Goal: Navigation & Orientation: Find specific page/section

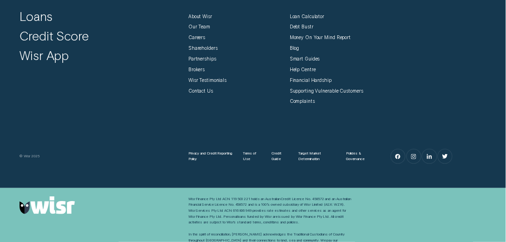
scroll to position [2334, 0]
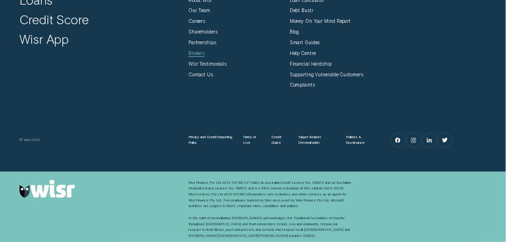
click at [204, 52] on div "Brokers" at bounding box center [196, 53] width 16 height 6
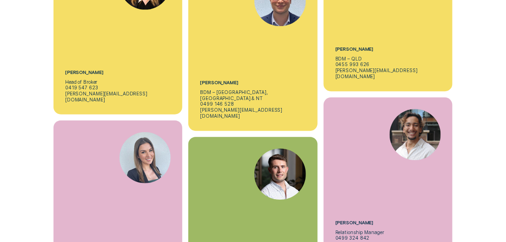
scroll to position [1965, 0]
